Goal: Task Accomplishment & Management: Manage account settings

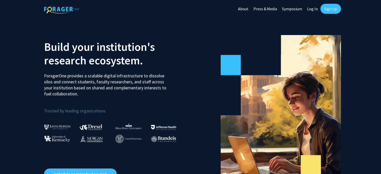
click at [327, 10] on link "Sign Up" at bounding box center [330, 9] width 21 height 10
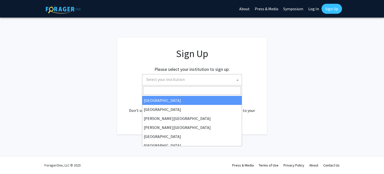
click at [163, 75] on span "Select your institution" at bounding box center [193, 79] width 98 height 10
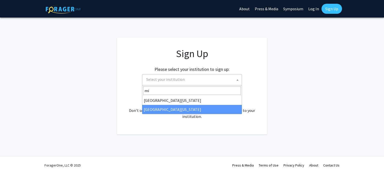
type input "mi"
select select "33"
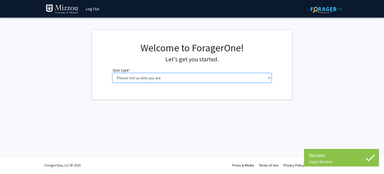
click at [254, 79] on select "Please tell us who you are Undergraduate Student Master's Student Doctoral Cand…" at bounding box center [192, 78] width 159 height 10
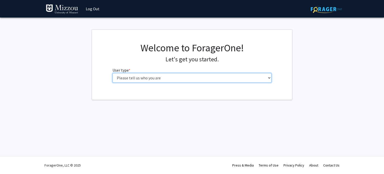
select select "1: undergrad"
click at [113, 73] on select "Please tell us who you are Undergraduate Student Master's Student Doctoral Cand…" at bounding box center [192, 78] width 159 height 10
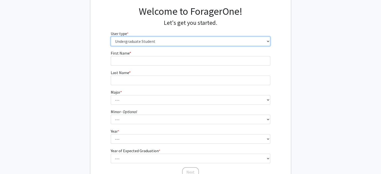
scroll to position [36, 0]
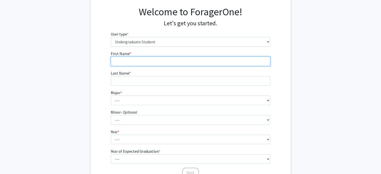
click at [147, 61] on input "First Name * required" at bounding box center [190, 62] width 159 height 10
type input "[PERSON_NAME]"
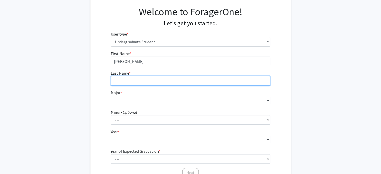
click at [127, 80] on input "Last Name * required" at bounding box center [190, 81] width 159 height 10
type input "Abend"
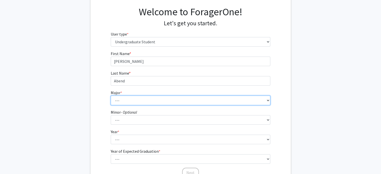
click at [266, 103] on select "--- Agribusiness Management Agricultural Education Agricultural Education: Comm…" at bounding box center [190, 101] width 159 height 10
select select "128: 2621"
click at [111, 96] on select "--- Agribusiness Management Agricultural Education Agricultural Education: Comm…" at bounding box center [190, 101] width 159 height 10
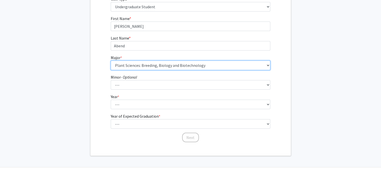
scroll to position [71, 0]
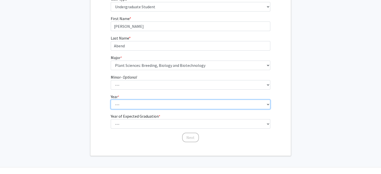
click at [137, 100] on select "--- First-year Sophomore Junior Senior Postbaccalaureate Certificate" at bounding box center [190, 105] width 159 height 10
select select "3: junior"
click at [111, 100] on select "--- First-year Sophomore Junior Senior Postbaccalaureate Certificate" at bounding box center [190, 105] width 159 height 10
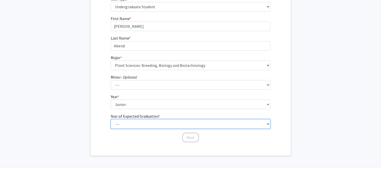
click at [141, 120] on select "--- 2025 2026 2027 2028 2029 2030 2031 2032 2033 2034" at bounding box center [190, 124] width 159 height 10
click at [111, 119] on select "--- 2025 2026 2027 2028 2029 2030 2031 2032 2033 2034" at bounding box center [190, 124] width 159 height 10
click at [124, 119] on select "--- 2025 2026 2027 2028 2029 2030 2031 2032 2033 2034" at bounding box center [190, 124] width 159 height 10
select select "3: 2027"
click at [111, 119] on select "--- 2025 2026 2027 2028 2029 2030 2031 2032 2033 2034" at bounding box center [190, 124] width 159 height 10
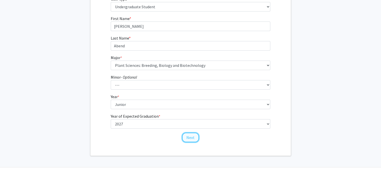
click at [191, 136] on button "Next" at bounding box center [190, 138] width 17 height 10
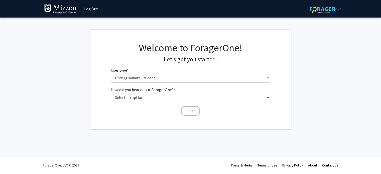
scroll to position [0, 0]
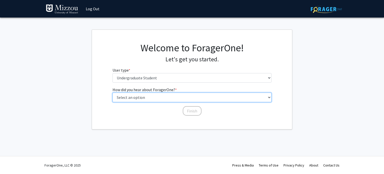
click at [130, 99] on select "Select an option Peer/student recommendation Faculty/staff recommendation Unive…" at bounding box center [192, 98] width 159 height 10
select select "2: faculty_recommendation"
click at [113, 93] on select "Select an option Peer/student recommendation Faculty/staff recommendation Unive…" at bounding box center [192, 98] width 159 height 10
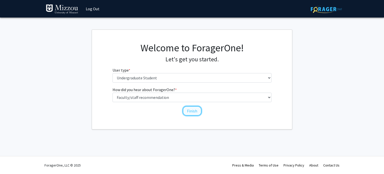
click at [191, 109] on button "Finish" at bounding box center [192, 111] width 19 height 10
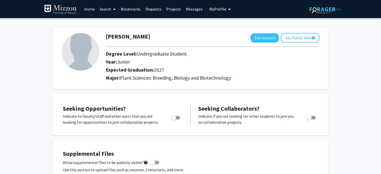
click at [89, 9] on link "Home" at bounding box center [90, 9] width 16 height 18
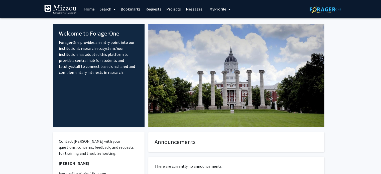
click at [103, 11] on link "Search" at bounding box center [107, 9] width 21 height 18
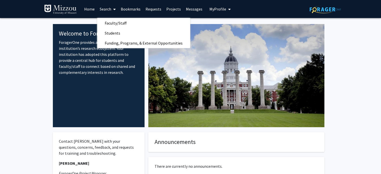
click at [135, 12] on link "Bookmarks" at bounding box center [130, 9] width 25 height 18
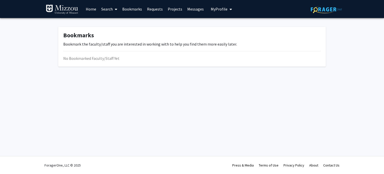
click at [157, 8] on link "Requests" at bounding box center [155, 9] width 21 height 18
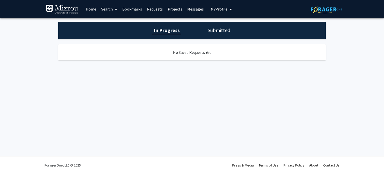
click at [175, 10] on link "Projects" at bounding box center [175, 9] width 20 height 18
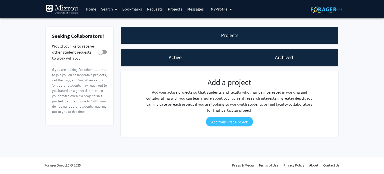
click at [191, 12] on link "Messages" at bounding box center [196, 9] width 22 height 18
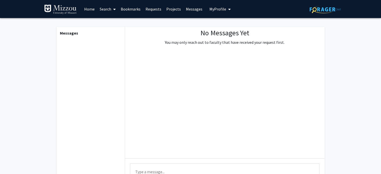
click at [217, 12] on button "My Profile" at bounding box center [220, 9] width 24 height 18
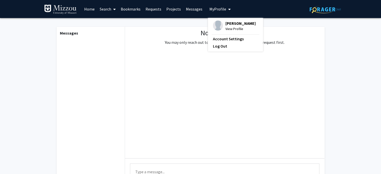
click at [93, 13] on link "Home" at bounding box center [90, 9] width 16 height 18
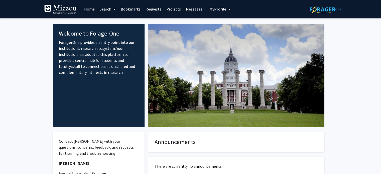
click at [226, 6] on span "My profile dropdown to access profile and logout" at bounding box center [228, 10] width 5 height 18
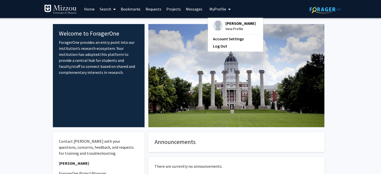
click at [233, 26] on span "View Profile" at bounding box center [240, 29] width 30 height 6
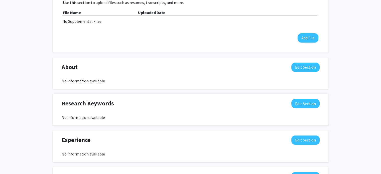
scroll to position [167, 0]
click at [306, 105] on button "Edit Section" at bounding box center [305, 103] width 28 height 9
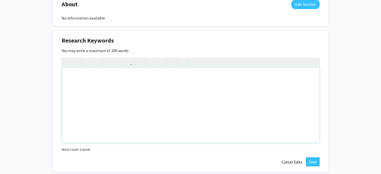
scroll to position [232, 0]
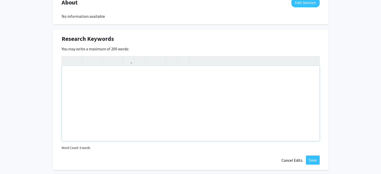
click at [129, 86] on div "Note to users with screen readers: Please deactivate our accessibility plugin f…" at bounding box center [190, 103] width 257 height 75
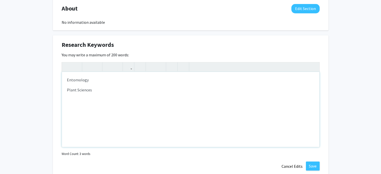
scroll to position [226, 0]
type textarea "<p>Entomology&nbsp;</p><p>Plant Sciences</p><p>Agriculture&nbsp;</p><p>Herbicid…"
click at [353, 108] on div "[PERSON_NAME] Edit Section See Public View help Degree Level: Undergraduate Stu…" at bounding box center [190, 65] width 381 height 546
click at [205, 120] on div "Entomology Plant Sciences Agriculture Herbicide Management" at bounding box center [190, 109] width 257 height 75
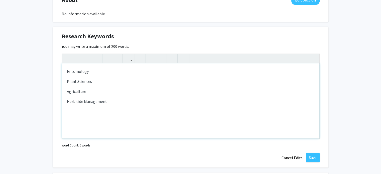
scroll to position [235, 0]
click at [312, 158] on button "Save" at bounding box center [313, 156] width 14 height 9
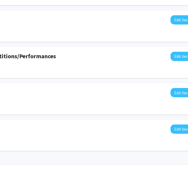
scroll to position [321, 112]
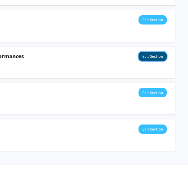
click at [148, 53] on button "Edit Section" at bounding box center [153, 56] width 28 height 9
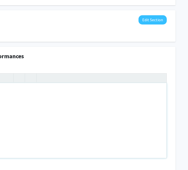
scroll to position [321, 0]
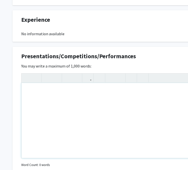
click at [34, 88] on div "Note to users with screen readers: Please deactivate our accessibility plugin f…" at bounding box center [150, 120] width 257 height 75
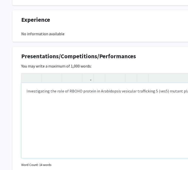
scroll to position [321, 0]
type textarea "<p>Investigating the role of RBOHD protein in Arabidopsis vesicular trafficking…"
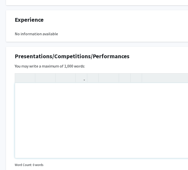
scroll to position [321, 7]
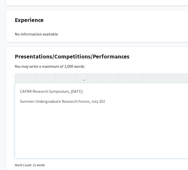
type textarea "<p>CAFNR Research Symposium, [DATE]</p><p>Summer Undergraduate Research Forum, …"
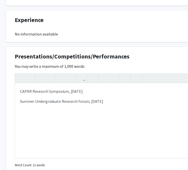
click at [138, 57] on div "Presentations/Competitions/Performances Edit Section" at bounding box center [143, 58] width 265 height 12
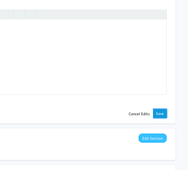
click at [164, 114] on button "Save" at bounding box center [160, 113] width 14 height 9
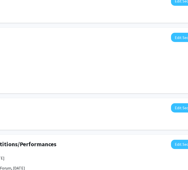
scroll to position [233, 112]
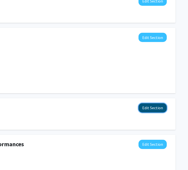
click at [146, 109] on button "Edit Section" at bounding box center [153, 107] width 28 height 9
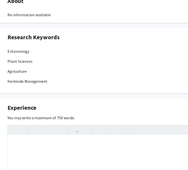
scroll to position [233, 0]
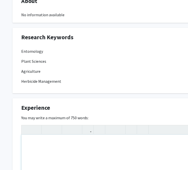
click at [34, 144] on div "Note to users with screen readers: Please deactivate our accessibility plugin f…" at bounding box center [150, 172] width 257 height 75
click at [27, 144] on div "Undergraduate Research Assistant" at bounding box center [150, 172] width 257 height 75
click at [29, 143] on div "Undergraduate Research Assistant" at bounding box center [150, 172] width 257 height 75
click at [88, 148] on p "Undergraduate Research Assistant" at bounding box center [150, 149] width 247 height 6
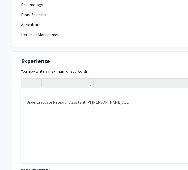
scroll to position [279, 0]
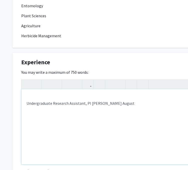
click at [117, 104] on p "Undergraduate Research Assistant, PI [PERSON_NAME] August" at bounding box center [150, 103] width 247 height 6
click at [134, 104] on p "Undergraduate Research Assistant, PI [PERSON_NAME]: August" at bounding box center [150, 103] width 247 height 6
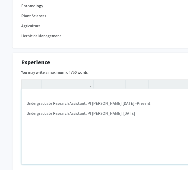
click at [155, 114] on div "Undergraduate Research Assistant, PI [PERSON_NAME]: [DATE] -Present Undergradua…" at bounding box center [150, 126] width 257 height 75
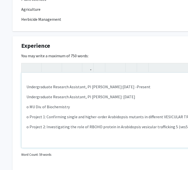
scroll to position [289, 0]
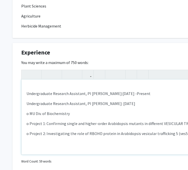
click at [25, 103] on div "Undergraduate Research Assistant, PI [PERSON_NAME]: [DATE] -Present Undergradua…" at bounding box center [150, 117] width 257 height 75
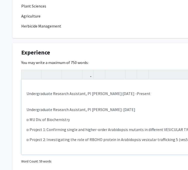
click at [146, 102] on div "Undergraduate Research Assistant, PI [PERSON_NAME]: [DATE] -Present Undergradua…" at bounding box center [150, 117] width 257 height 75
click at [44, 100] on div "Undergraduate Research Assistant, PI [PERSON_NAME]: [DATE] -Present Undergradua…" at bounding box center [150, 117] width 257 height 75
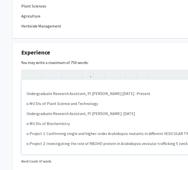
click at [72, 142] on span "o Project 2: Investigating the role of RBOHD protein in Arabidopsis vesicular t…" at bounding box center [121, 143] width 189 height 5
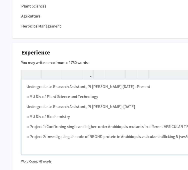
scroll to position [0, 0]
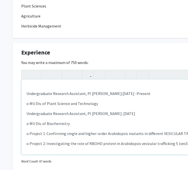
click at [25, 92] on div "Undergraduate Research Assistant, PI [PERSON_NAME]: [DATE] -Present o MU Div. o…" at bounding box center [150, 117] width 257 height 75
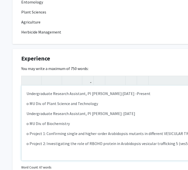
scroll to position [1, 0]
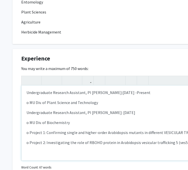
click at [111, 103] on p "o MU Div. of Plant Science and Technology" at bounding box center [150, 103] width 247 height 6
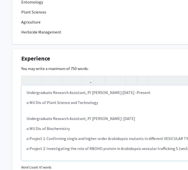
scroll to position [7, 0]
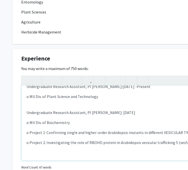
click at [44, 148] on div "Undergraduate Research Assistant, PI [PERSON_NAME]: [DATE] -Present o MU Div. o…" at bounding box center [150, 123] width 257 height 75
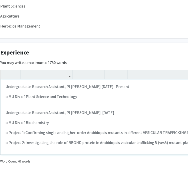
scroll to position [1, 0]
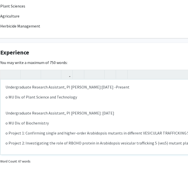
click at [129, 113] on p "Undergraduate Research Assistant, PI [PERSON_NAME]: [DATE]" at bounding box center [129, 113] width 247 height 6
click at [105, 131] on span "o Project 1: Confirming single and higher-order Arabidopsis mutants in differen…" at bounding box center [123, 133] width 234 height 5
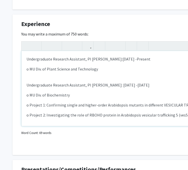
scroll to position [318, 0]
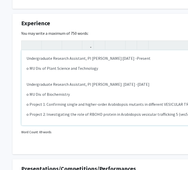
click at [90, 84] on span "Undergraduate Research Assistant, PI [PERSON_NAME]: [DATE] -[DATE]" at bounding box center [88, 84] width 123 height 5
click at [89, 59] on p "Undergraduate Research Assistant, PI [PERSON_NAME]: [DATE] -Present" at bounding box center [150, 58] width 247 height 6
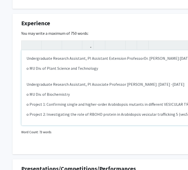
type textarea "<p>Undergraduate Research Assistant, PI Assistant Extension Professor [PERSON_N…"
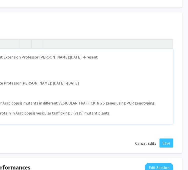
scroll to position [319, 112]
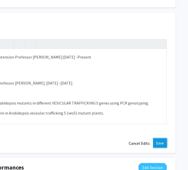
click at [157, 140] on button "Save" at bounding box center [160, 143] width 14 height 9
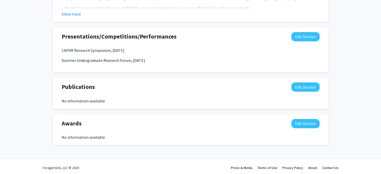
scroll to position [405, 0]
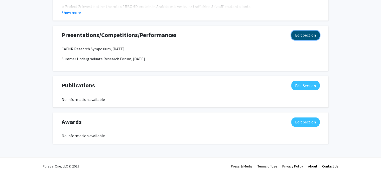
click at [313, 32] on button "Edit Section" at bounding box center [305, 35] width 28 height 9
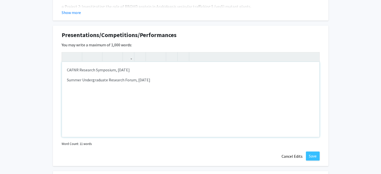
click at [167, 84] on div "CAFNR Research Symposium, [DATE] Summer Undergraduate Research Forum, [DATE]" at bounding box center [190, 99] width 257 height 75
type textarea "<p>CAFNR Research Symposium, [DATE]</p><p>Summer Undergraduate Research Forum, …"
click at [314, 156] on button "Save" at bounding box center [313, 155] width 14 height 9
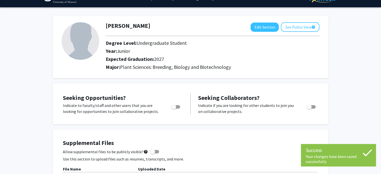
scroll to position [0, 0]
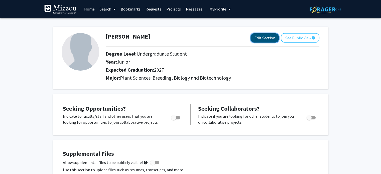
click at [259, 39] on button "Edit Section" at bounding box center [264, 37] width 28 height 9
select select "junior"
select select "2027"
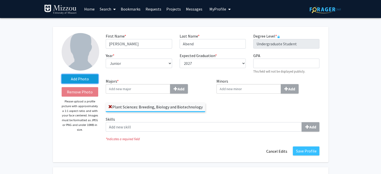
click at [70, 81] on label "Add Photo" at bounding box center [80, 78] width 37 height 9
click at [0, 0] on input "Add Photo" at bounding box center [0, 0] width 0 height 0
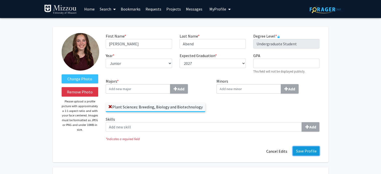
click at [315, 152] on button "Save Profile" at bounding box center [306, 150] width 27 height 9
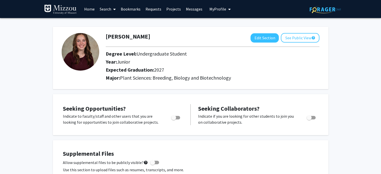
click at [115, 14] on span at bounding box center [113, 10] width 5 height 18
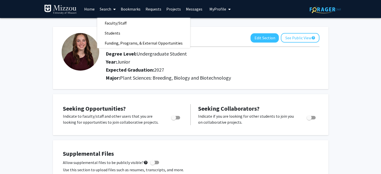
click at [115, 14] on span at bounding box center [113, 10] width 5 height 18
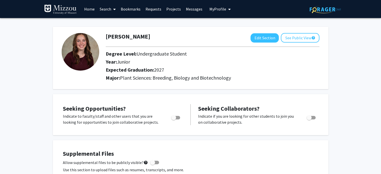
click at [114, 13] on span at bounding box center [113, 10] width 5 height 18
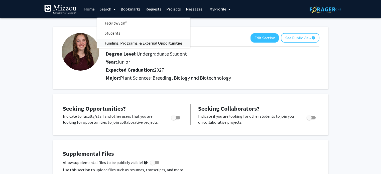
click at [133, 39] on span "Funding, Programs, & External Opportunities" at bounding box center [143, 43] width 93 height 10
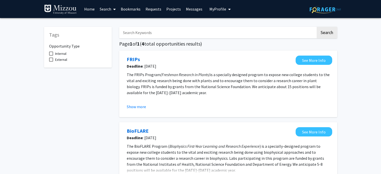
click at [106, 9] on link "Search" at bounding box center [107, 9] width 21 height 18
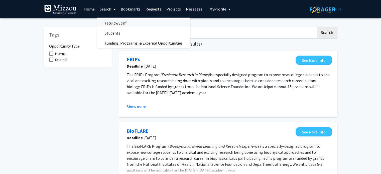
click at [124, 19] on span "Faculty/Staff" at bounding box center [115, 23] width 37 height 10
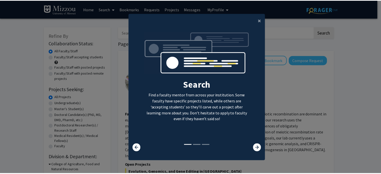
scroll to position [5, 0]
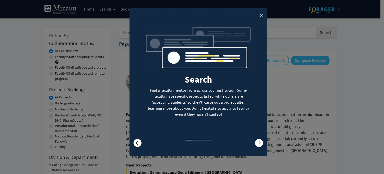
click at [261, 13] on span "×" at bounding box center [261, 15] width 3 height 8
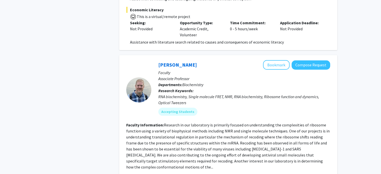
scroll to position [390, 0]
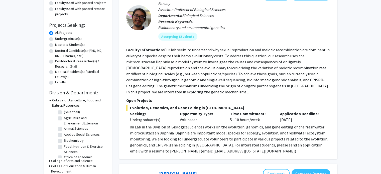
scroll to position [0, 0]
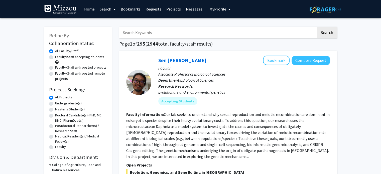
click at [148, 36] on input "Search Keywords" at bounding box center [217, 33] width 196 height 12
click at [316, 27] on button "Search" at bounding box center [326, 33] width 21 height 12
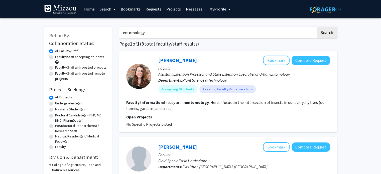
drag, startPoint x: 149, startPoint y: 31, endPoint x: 106, endPoint y: 27, distance: 43.6
click at [106, 27] on div "Refine By Collaboration Status: Collaboration Status All Faculty/Staff Collabor…" at bounding box center [190, 170] width 300 height 297
type input "herbicide management"
click at [316, 27] on button "Search" at bounding box center [326, 33] width 21 height 12
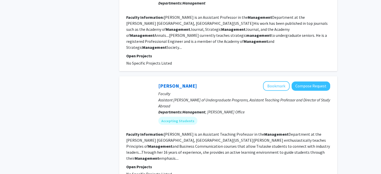
scroll to position [854, 0]
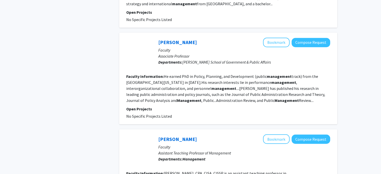
scroll to position [895, 0]
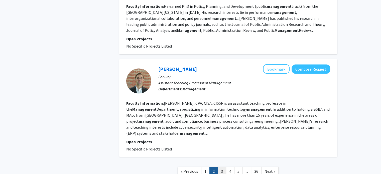
click at [220, 167] on link "3" at bounding box center [221, 171] width 9 height 9
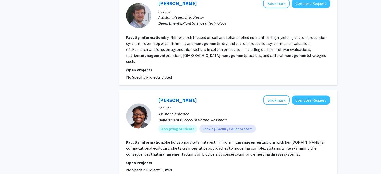
scroll to position [909, 0]
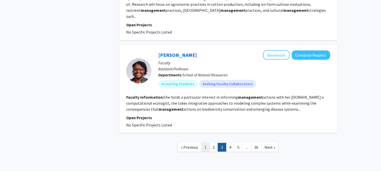
click at [204, 143] on link "1" at bounding box center [205, 147] width 9 height 9
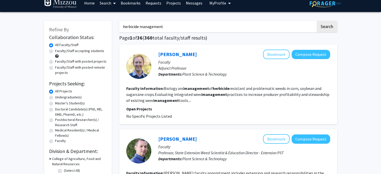
scroll to position [9, 0]
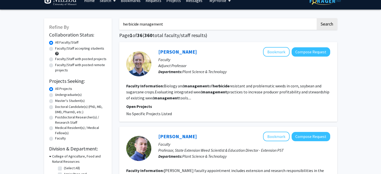
click at [55, 50] on label "Faculty/Staff accepting students" at bounding box center [79, 48] width 49 height 5
click at [55, 49] on input "Faculty/Staff accepting students" at bounding box center [56, 47] width 3 height 3
radio input "true"
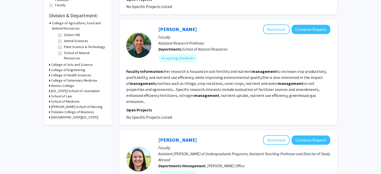
scroll to position [142, 0]
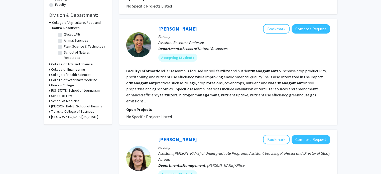
click at [61, 50] on fg-checkbox "Plant Science & Technology Plant Science & Technology" at bounding box center [82, 47] width 48 height 6
click at [64, 49] on label "Plant Science & Technology" at bounding box center [84, 46] width 41 height 5
click at [64, 47] on input "Plant Science & Technology" at bounding box center [65, 45] width 3 height 3
checkbox input "true"
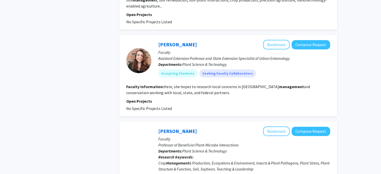
scroll to position [223, 0]
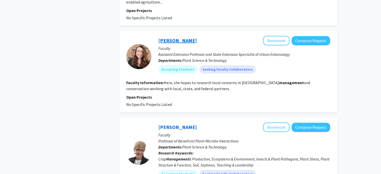
click at [179, 37] on link "[PERSON_NAME]" at bounding box center [177, 40] width 39 height 6
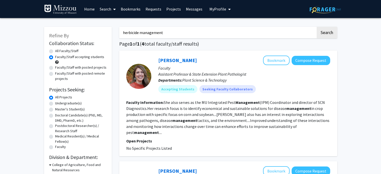
drag, startPoint x: 208, startPoint y: 28, endPoint x: 81, endPoint y: 16, distance: 127.6
type input "[PERSON_NAME]"
click at [316, 27] on button "Search" at bounding box center [326, 33] width 21 height 12
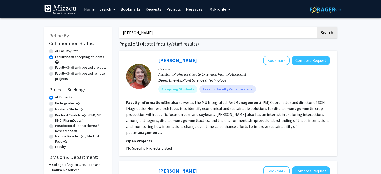
radio input "true"
checkbox input "false"
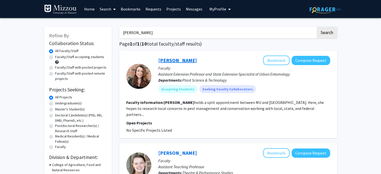
click at [173, 61] on link "[PERSON_NAME]" at bounding box center [177, 60] width 39 height 6
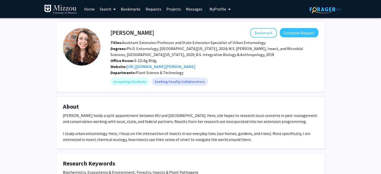
click at [103, 7] on link "Search" at bounding box center [107, 9] width 21 height 18
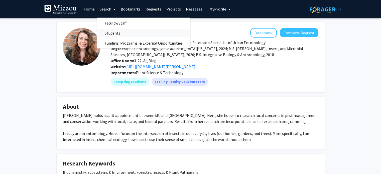
click at [116, 36] on span "Students" at bounding box center [112, 33] width 31 height 10
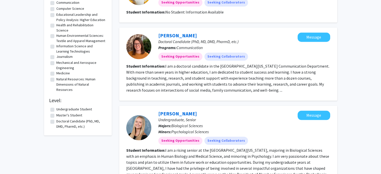
scroll to position [429, 0]
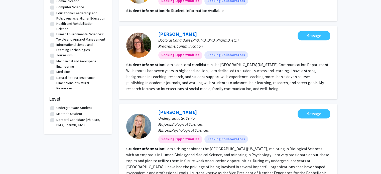
click at [56, 110] on label "Undergraduate Student" at bounding box center [74, 107] width 36 height 5
click at [56, 108] on input "Undergraduate Student" at bounding box center [57, 106] width 3 height 3
checkbox input "true"
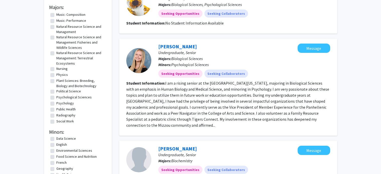
scroll to position [223, 0]
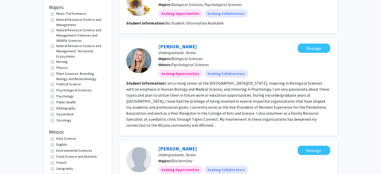
click at [56, 78] on label "Plant Sciences: Breeding, Biology and Biotechnology" at bounding box center [80, 76] width 49 height 11
click at [56, 74] on input "Plant Sciences: Breeding, Biology and Biotechnology" at bounding box center [57, 72] width 3 height 3
checkbox input "true"
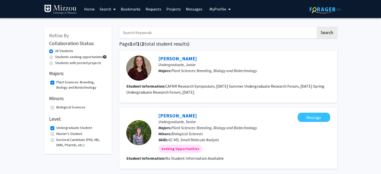
click at [52, 130] on fg-checkbox "Undergraduate Student Undergraduate Student" at bounding box center [77, 128] width 55 height 6
click at [56, 130] on label "Undergraduate Student" at bounding box center [74, 127] width 36 height 5
click at [56, 128] on input "Undergraduate Student" at bounding box center [57, 126] width 3 height 3
checkbox input "false"
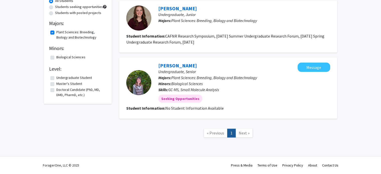
click at [101, 72] on h2 "Level:" at bounding box center [78, 69] width 58 height 6
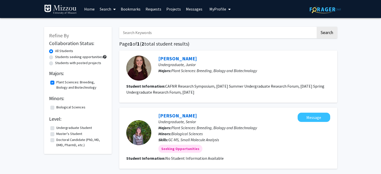
scroll to position [1, 0]
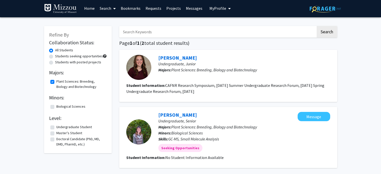
click at [56, 136] on label "Master's Student" at bounding box center [69, 132] width 26 height 5
click at [56, 134] on input "Master's Student" at bounding box center [57, 131] width 3 height 3
checkbox input "true"
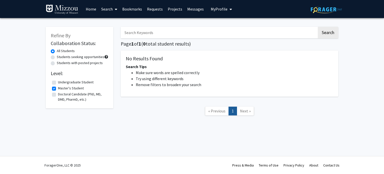
click at [58, 101] on label "Doctoral Candidate (PhD, MD, DMD, PharmD, etc.)" at bounding box center [82, 97] width 49 height 11
click at [58, 95] on input "Doctoral Candidate (PhD, MD, DMD, PharmD, etc.)" at bounding box center [59, 93] width 3 height 3
checkbox input "true"
click at [58, 91] on label "Master's Student" at bounding box center [71, 88] width 26 height 5
click at [58, 89] on input "Master's Student" at bounding box center [59, 87] width 3 height 3
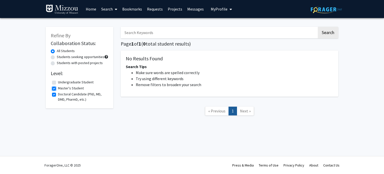
checkbox input "false"
click at [58, 101] on label "Doctoral Candidate (PhD, MD, DMD, PharmD, etc.)" at bounding box center [82, 97] width 49 height 11
click at [58, 95] on input "Doctoral Candidate (PhD, MD, DMD, PharmD, etc.)" at bounding box center [59, 93] width 3 height 3
checkbox input "false"
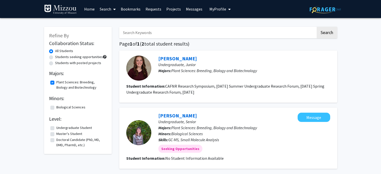
click at [55, 58] on label "Students seeking opportunities" at bounding box center [79, 56] width 48 height 5
click at [55, 58] on input "Students seeking opportunities" at bounding box center [56, 55] width 3 height 3
radio input "true"
click at [55, 58] on label "Students seeking opportunities" at bounding box center [79, 56] width 48 height 5
click at [55, 58] on input "Students seeking opportunities" at bounding box center [56, 55] width 3 height 3
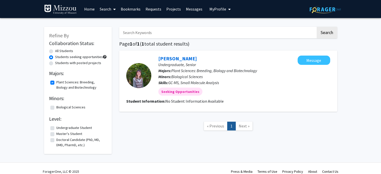
click at [171, 7] on link "Projects" at bounding box center [174, 9] width 20 height 18
